Goal: Task Accomplishment & Management: Complete application form

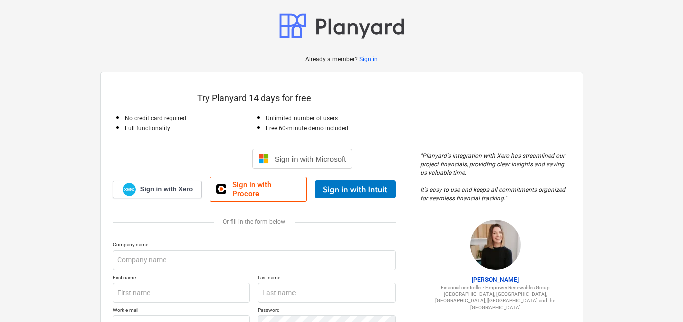
scroll to position [94, 0]
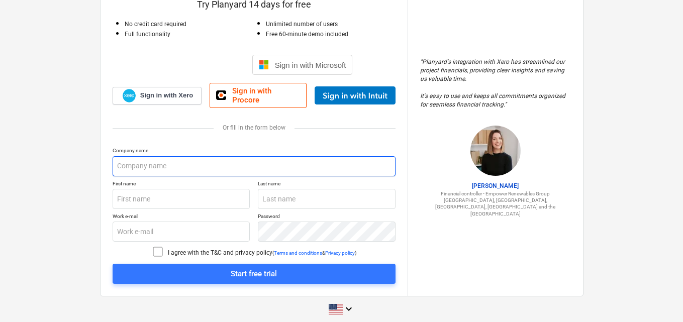
click at [258, 156] on input "text" at bounding box center [254, 166] width 283 height 20
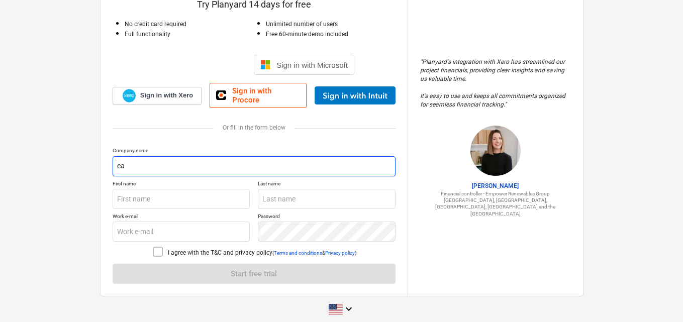
scroll to position [94, 0]
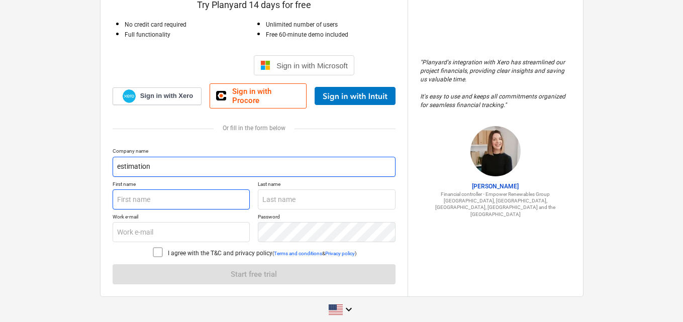
type input "estimation"
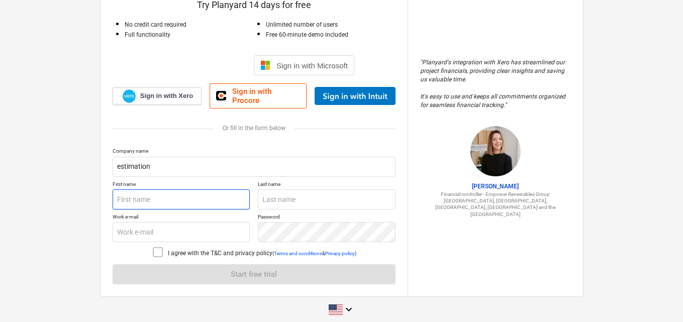
click at [227, 196] on input "text" at bounding box center [182, 200] width 138 height 20
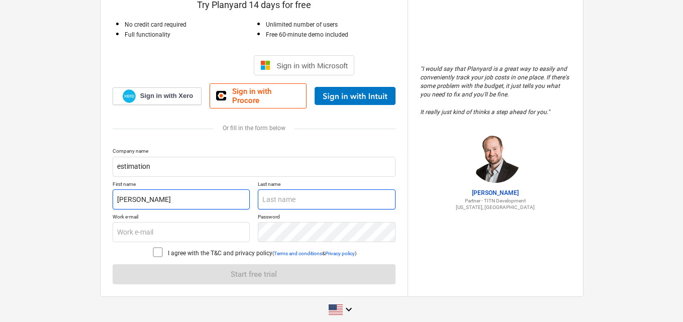
type input "[PERSON_NAME]"
click at [270, 192] on input "text" at bounding box center [327, 200] width 138 height 20
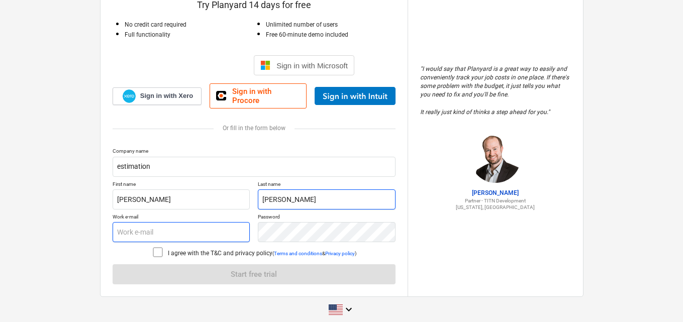
type input "[PERSON_NAME]"
click at [245, 222] on input "text" at bounding box center [182, 232] width 138 height 20
type input "[EMAIL_ADDRESS][DOMAIN_NAME]"
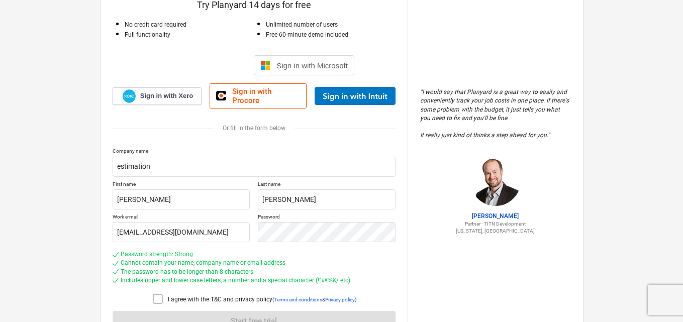
click at [152, 293] on icon at bounding box center [158, 299] width 12 height 12
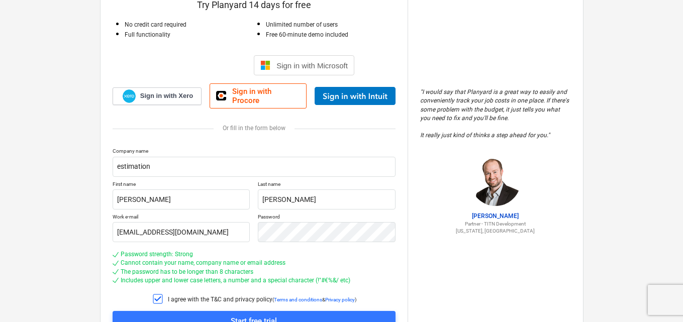
scroll to position [141, 0]
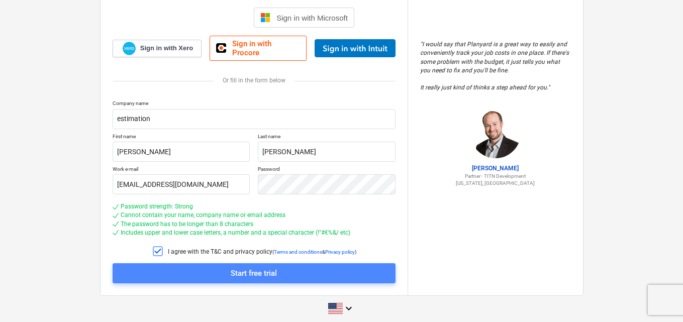
click at [217, 267] on span "Start free trial" at bounding box center [254, 273] width 259 height 13
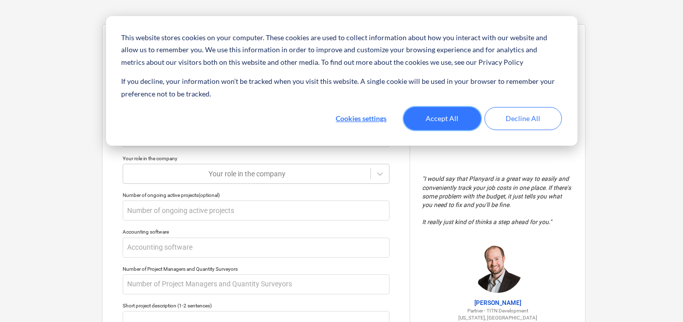
click at [432, 117] on button "Accept All" at bounding box center [442, 118] width 77 height 23
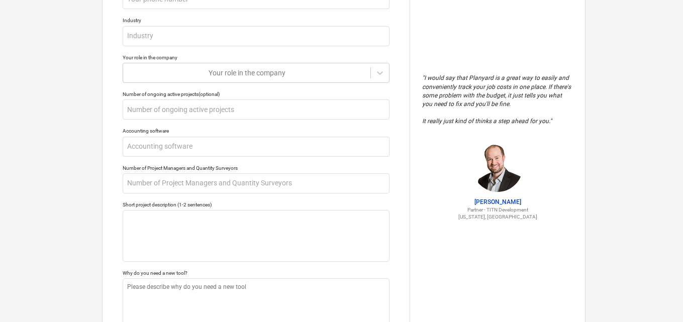
scroll to position [134, 0]
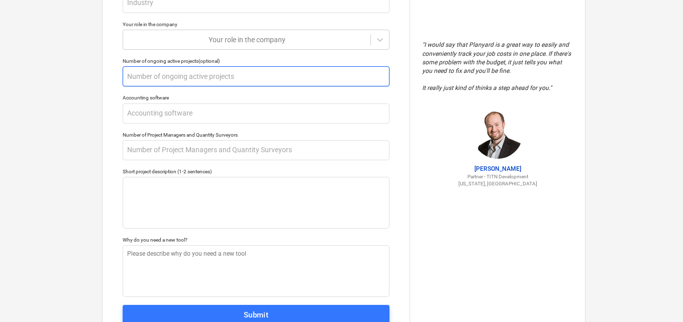
click at [234, 73] on input "text" at bounding box center [256, 76] width 267 height 20
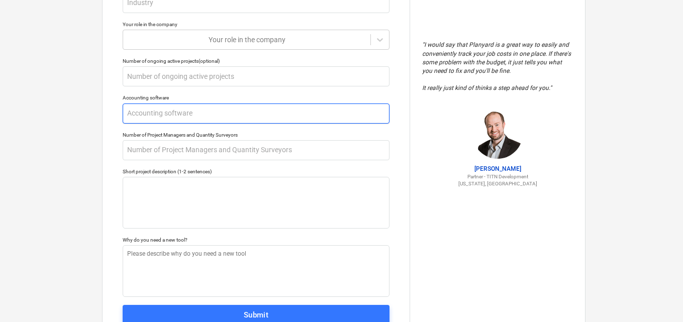
click at [210, 113] on input "text" at bounding box center [256, 114] width 267 height 20
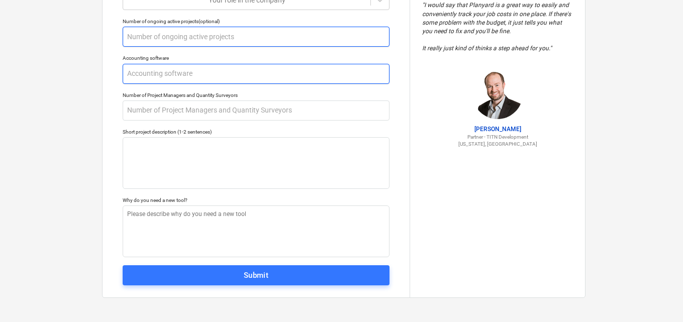
scroll to position [0, 0]
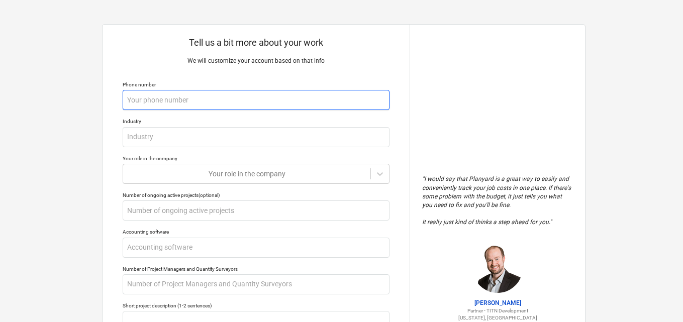
click at [265, 105] on input "text" at bounding box center [256, 100] width 267 height 20
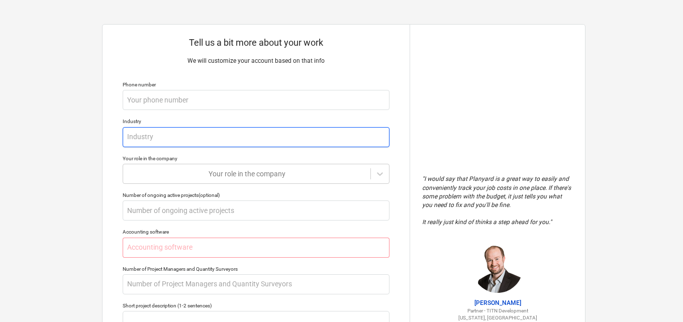
click at [250, 136] on input "text" at bounding box center [256, 137] width 267 height 20
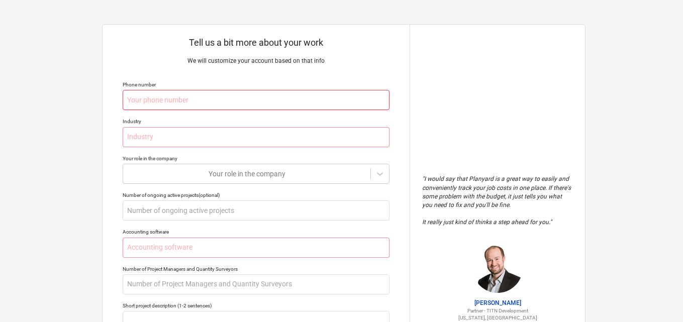
click at [318, 97] on input "text" at bounding box center [256, 100] width 267 height 20
click at [308, 133] on input "text" at bounding box center [256, 137] width 267 height 20
type textarea "x"
type input "c"
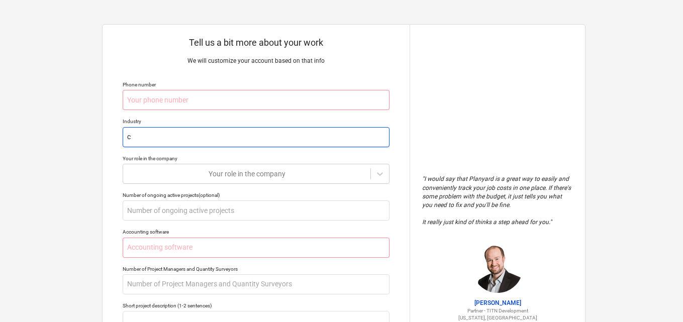
type textarea "x"
type input "co"
type textarea "x"
type input "con"
type textarea "x"
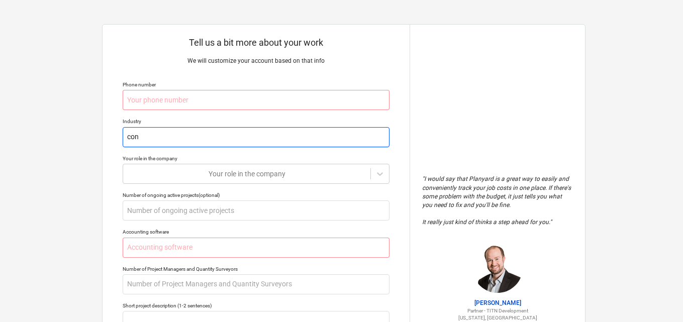
type input "cons"
type textarea "x"
type input "const"
type textarea "x"
type input "constr"
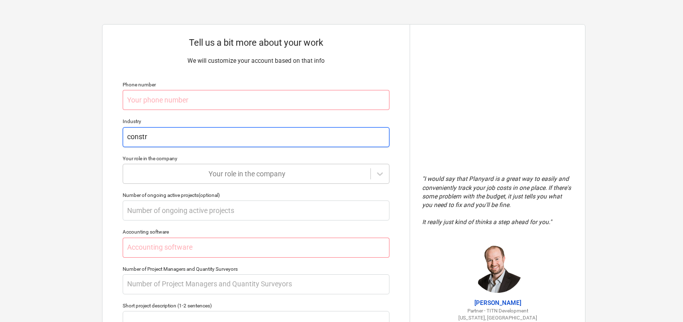
type textarea "x"
type input "constru"
type textarea "x"
type input "construc"
type textarea "x"
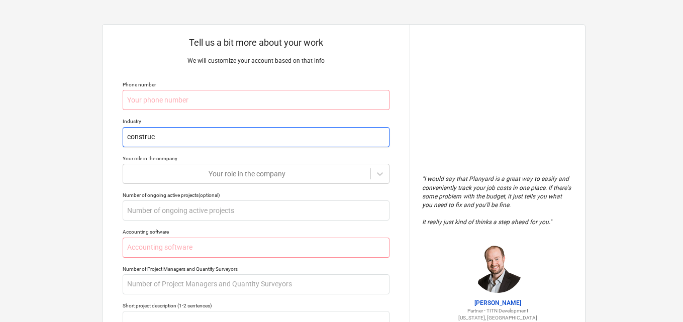
type input "construct"
type textarea "x"
type input "constructi"
type textarea "x"
type input "constructio"
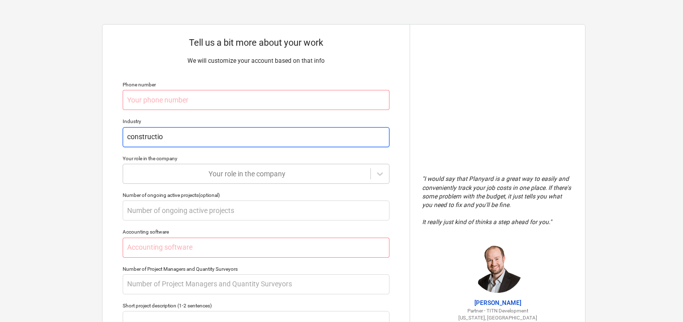
type textarea "x"
type input "construction"
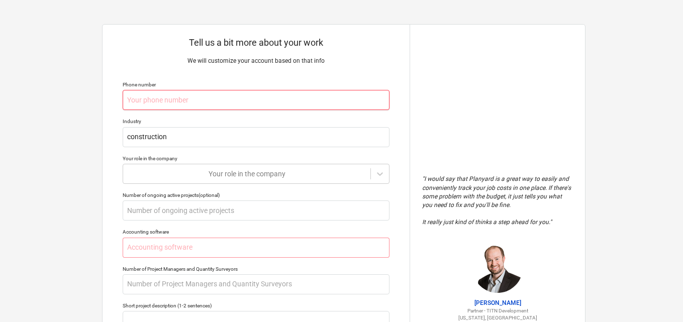
click at [332, 103] on input "text" at bounding box center [256, 100] width 267 height 20
type textarea "x"
